Goal: Information Seeking & Learning: Understand process/instructions

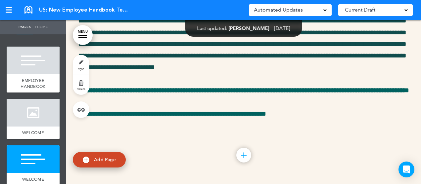
scroll to position [41590, 0]
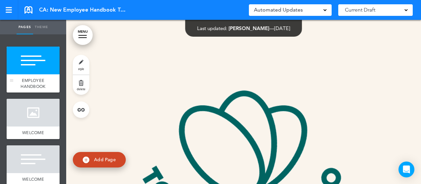
click at [38, 78] on div "EMPLOYEE HANDBOOK" at bounding box center [33, 83] width 53 height 18
click at [33, 113] on div at bounding box center [33, 113] width 53 height 28
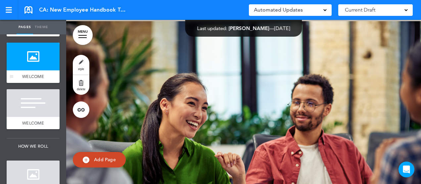
scroll to position [58, 0]
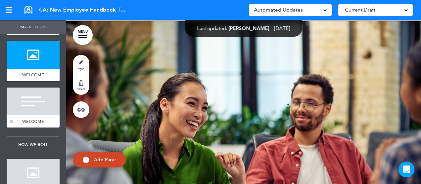
click at [33, 113] on div at bounding box center [33, 102] width 53 height 28
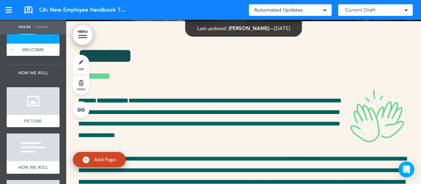
scroll to position [130, 0]
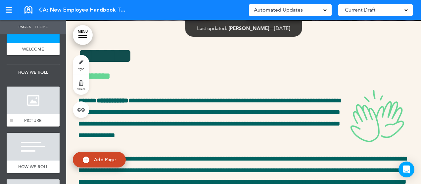
click at [32, 109] on div at bounding box center [33, 101] width 53 height 28
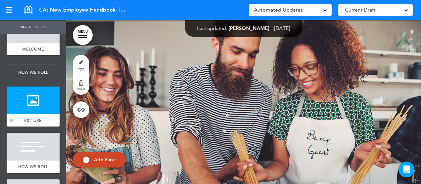
scroll to position [201, 0]
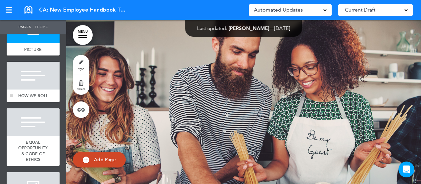
click at [32, 87] on div at bounding box center [33, 76] width 53 height 28
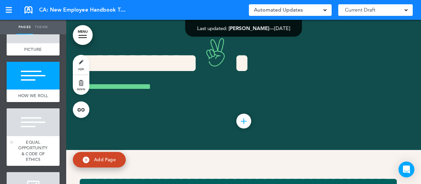
click at [35, 122] on div at bounding box center [33, 123] width 53 height 28
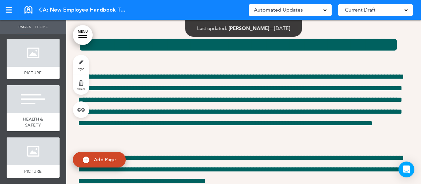
scroll to position [350, 0]
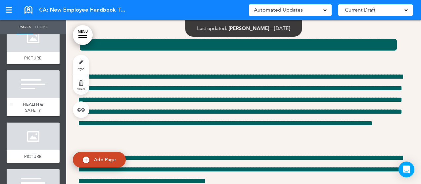
click at [32, 103] on span "HEALTH & SAFETY" at bounding box center [33, 108] width 20 height 12
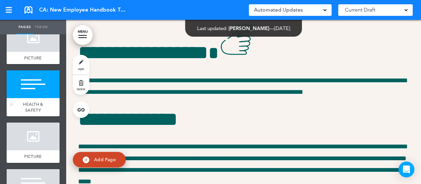
scroll to position [2652, 0]
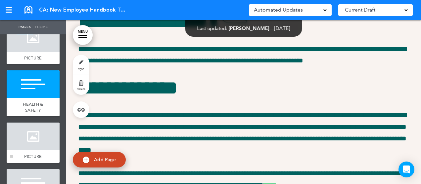
click at [23, 142] on div at bounding box center [33, 137] width 53 height 28
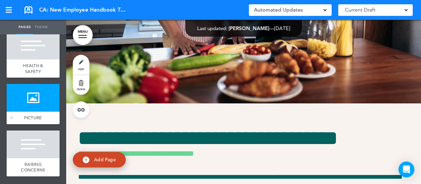
scroll to position [392, 0]
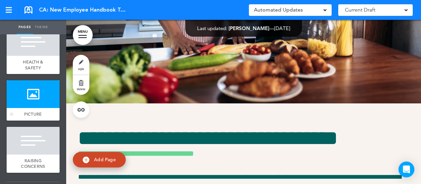
click at [23, 142] on div at bounding box center [33, 141] width 53 height 28
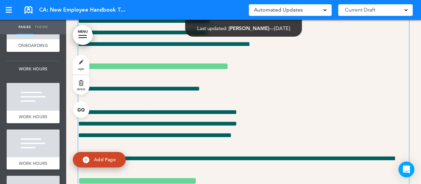
scroll to position [5451, 0]
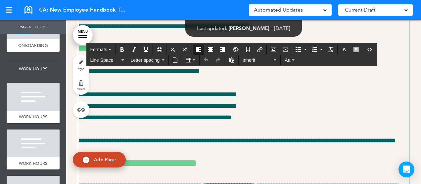
drag, startPoint x: 197, startPoint y: 128, endPoint x: 180, endPoint y: 106, distance: 28.2
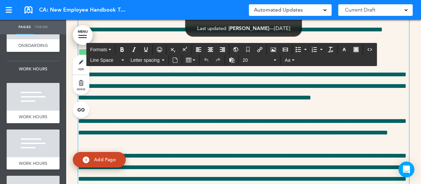
scroll to position [10585, 0]
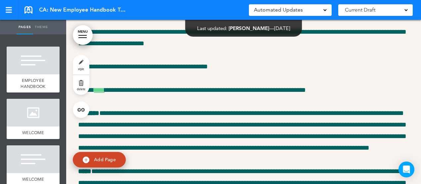
scroll to position [8582, 0]
